Goal: Find specific page/section: Find specific page/section

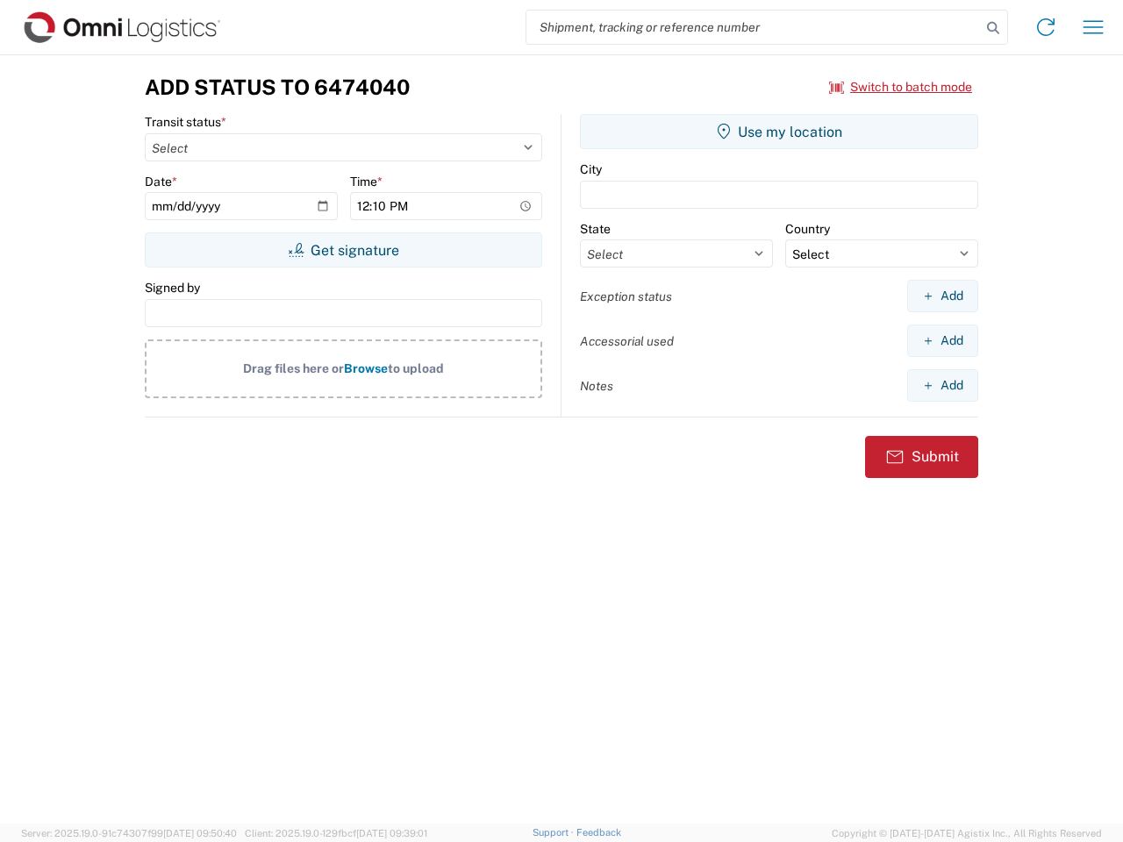
click at [754, 27] on input "search" at bounding box center [753, 27] width 455 height 33
click at [993, 28] on icon at bounding box center [993, 28] width 25 height 25
click at [1046, 27] on icon at bounding box center [1046, 27] width 28 height 28
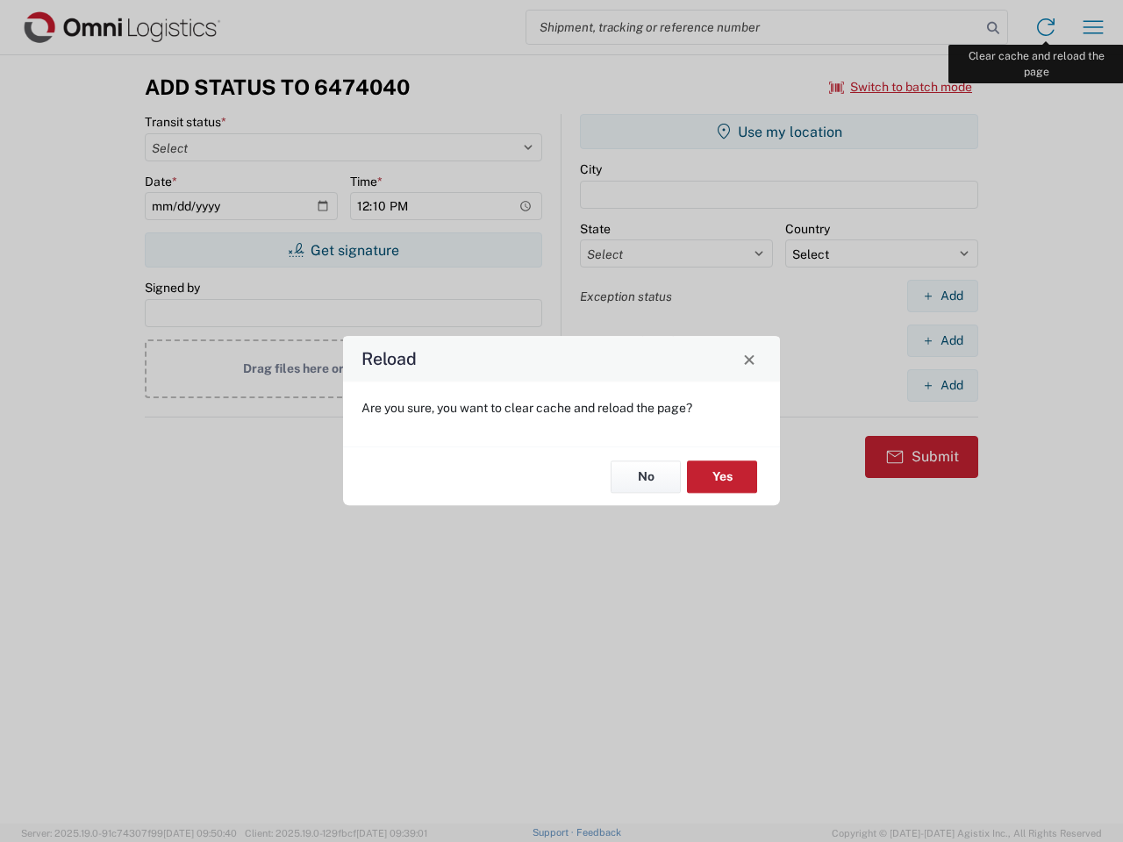
click at [1093, 27] on div "Reload Are you sure, you want to clear cache and reload the page? No Yes" at bounding box center [561, 421] width 1123 height 842
click at [901, 87] on div "Reload Are you sure, you want to clear cache and reload the page? No Yes" at bounding box center [561, 421] width 1123 height 842
click at [343, 250] on div "Reload Are you sure, you want to clear cache and reload the page? No Yes" at bounding box center [561, 421] width 1123 height 842
click at [779, 132] on div "Reload Are you sure, you want to clear cache and reload the page? No Yes" at bounding box center [561, 421] width 1123 height 842
click at [942, 296] on div "Reload Are you sure, you want to clear cache and reload the page? No Yes" at bounding box center [561, 421] width 1123 height 842
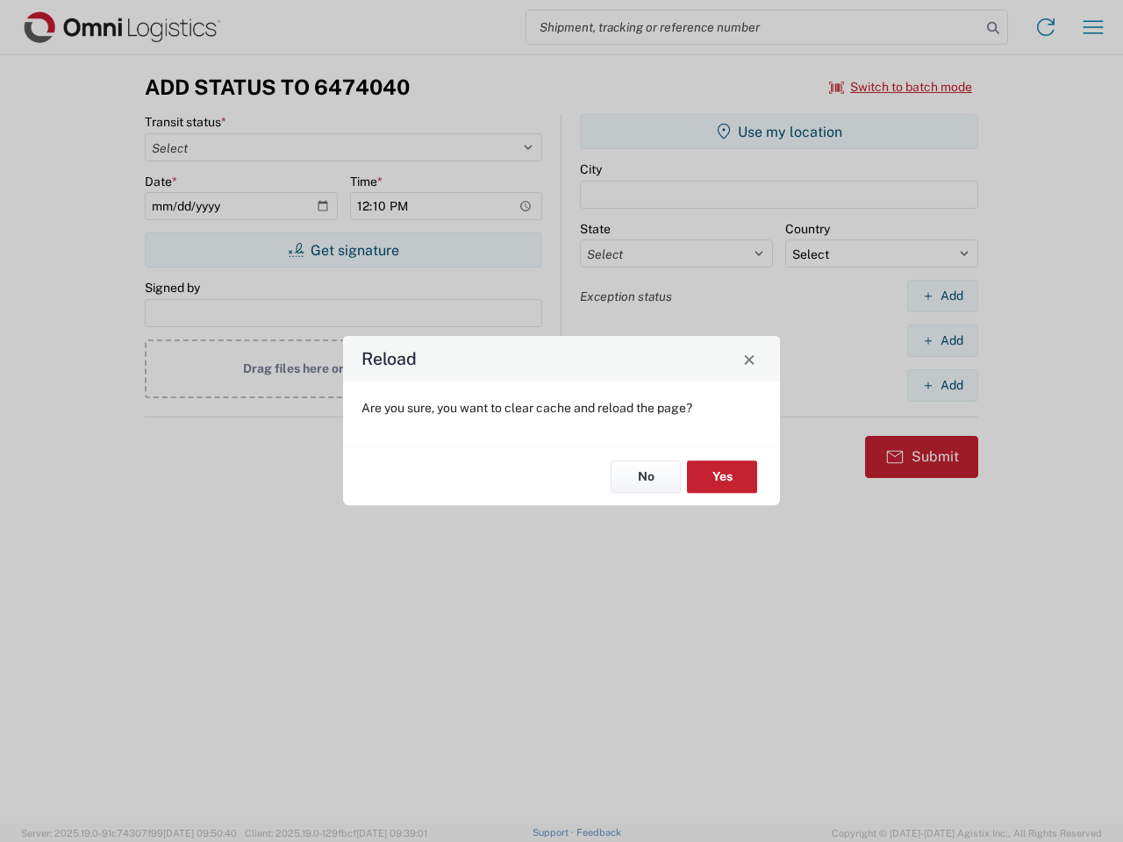
click at [942, 340] on div "Reload Are you sure, you want to clear cache and reload the page? No Yes" at bounding box center [561, 421] width 1123 height 842
click at [942, 385] on div "Reload Are you sure, you want to clear cache and reload the page? No Yes" at bounding box center [561, 421] width 1123 height 842
